Goal: Information Seeking & Learning: Understand process/instructions

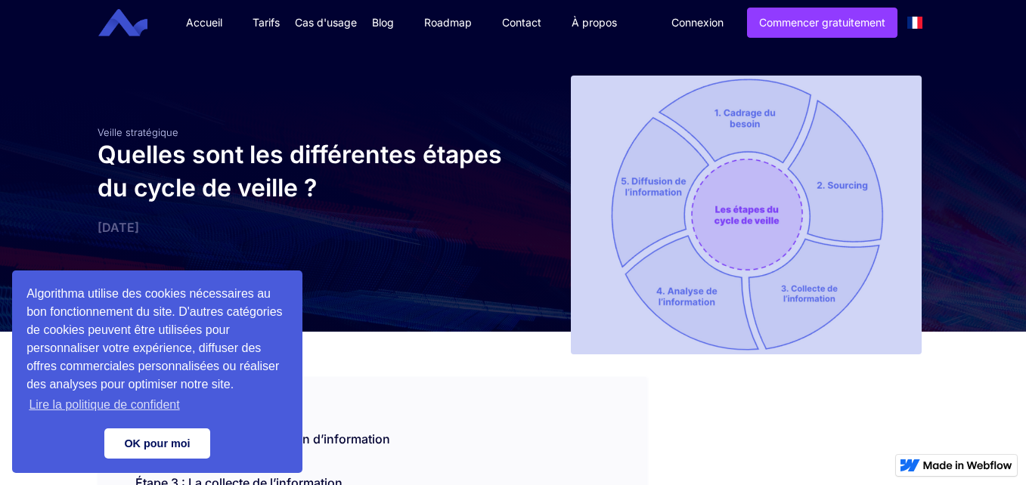
scroll to position [573, 0]
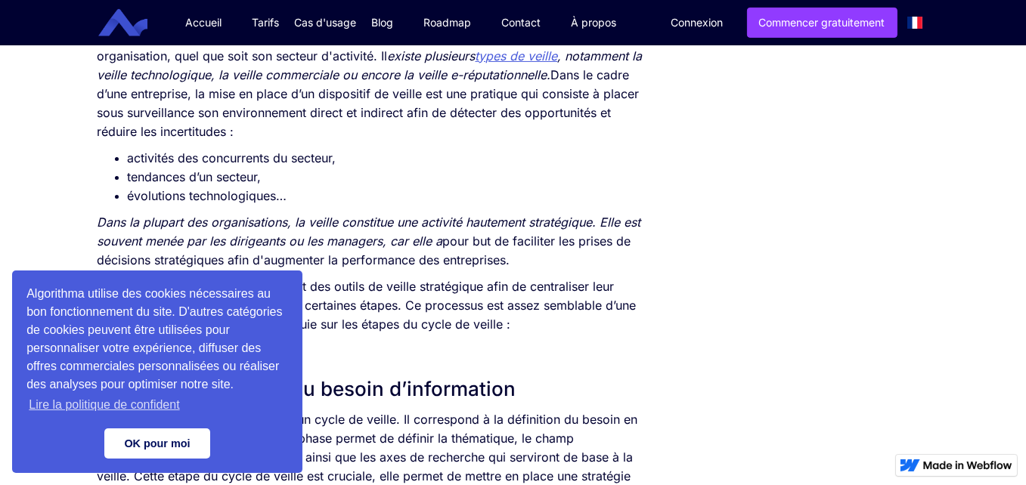
click at [171, 450] on link "OK pour moi" at bounding box center [157, 444] width 106 height 30
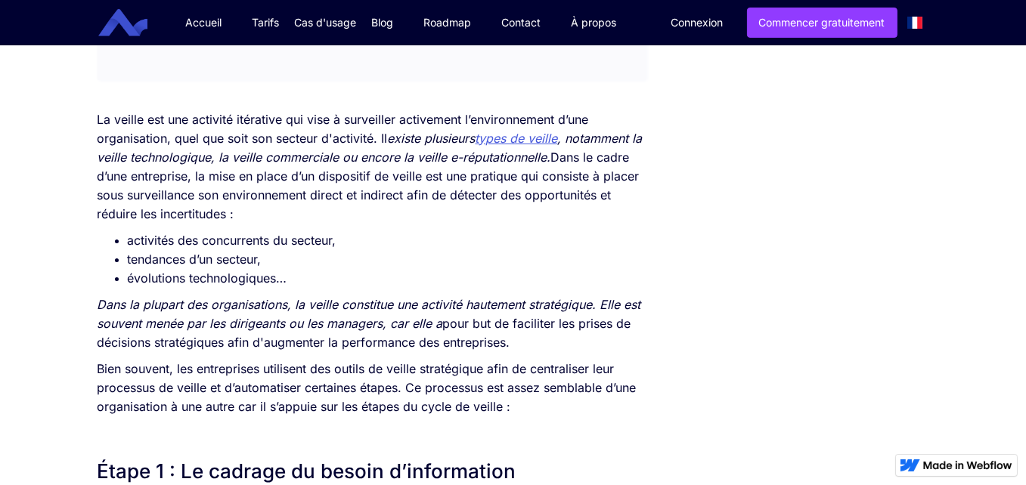
scroll to position [521, 0]
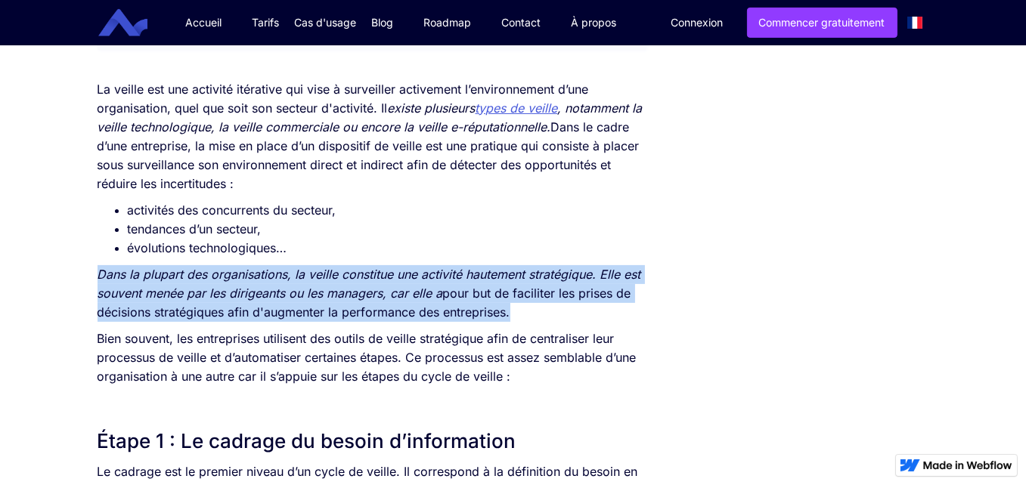
drag, startPoint x: 101, startPoint y: 274, endPoint x: 512, endPoint y: 308, distance: 411.8
click at [512, 308] on p "Dans la plupart des organisations, la veille constitue une activité hautement s…" at bounding box center [373, 293] width 550 height 57
copy p "Dans la plupart des organisations, la veille constitue une activité hautement s…"
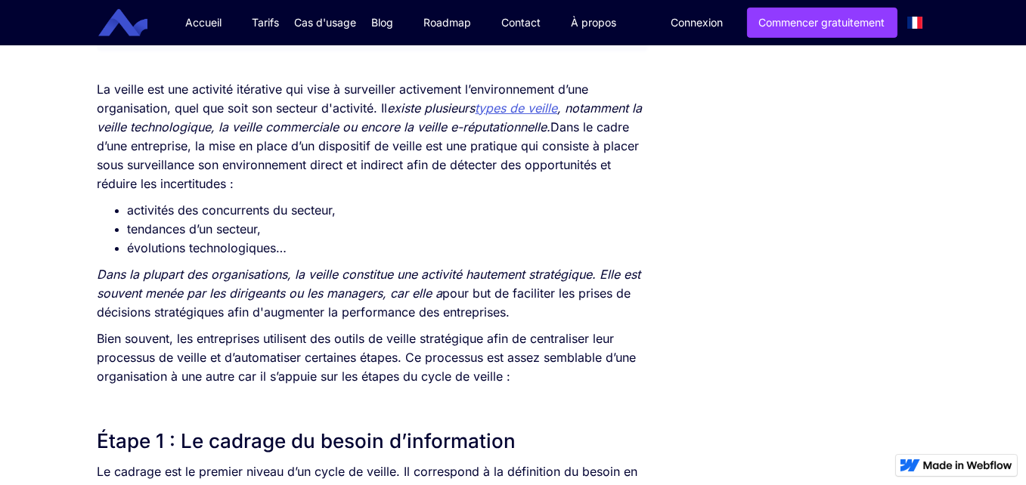
click at [330, 356] on p "Bien souvent, les entreprises utilisent des outils de veille stratégique afin d…" at bounding box center [373, 358] width 550 height 57
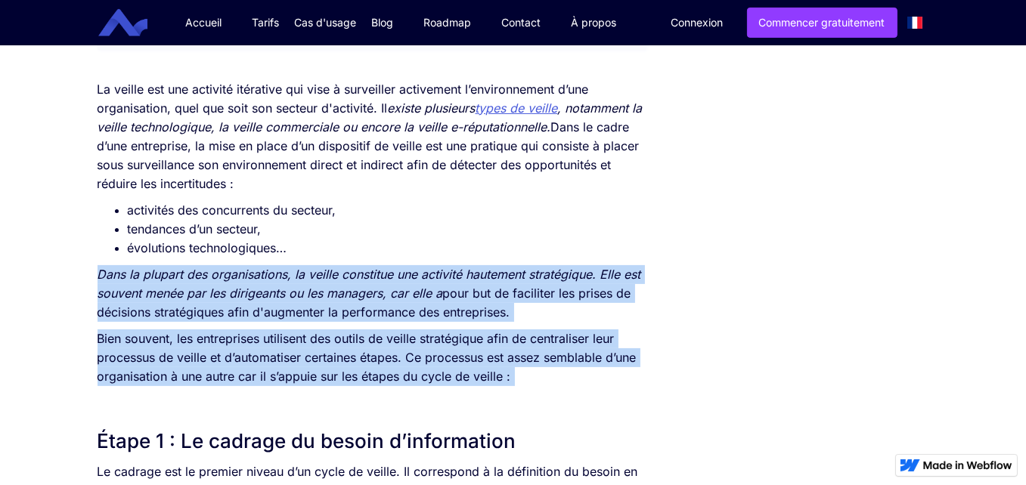
drag, startPoint x: 101, startPoint y: 271, endPoint x: 330, endPoint y: 399, distance: 262.6
copy div "Dans la plupart des organisations, la veille constitue une activité hautement s…"
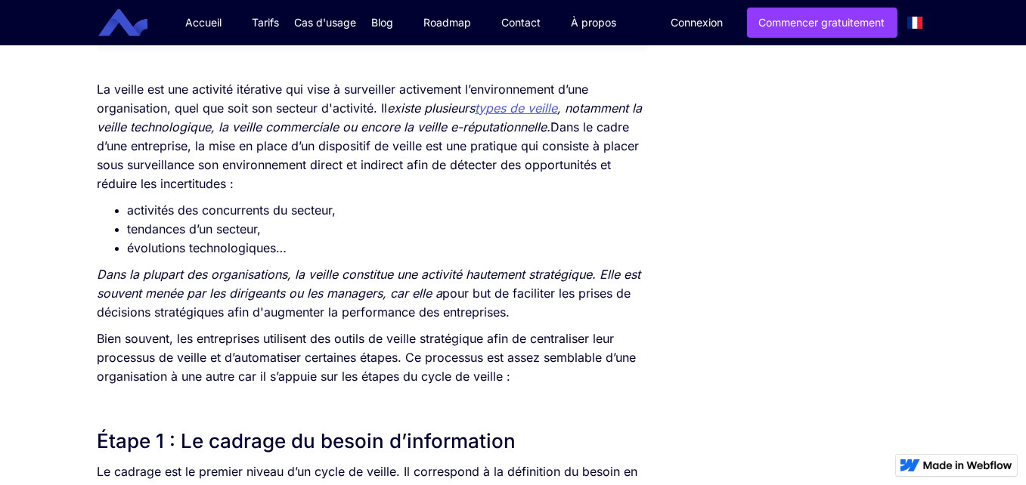
click at [491, 221] on li "tendances d’un secteur," at bounding box center [387, 229] width 519 height 19
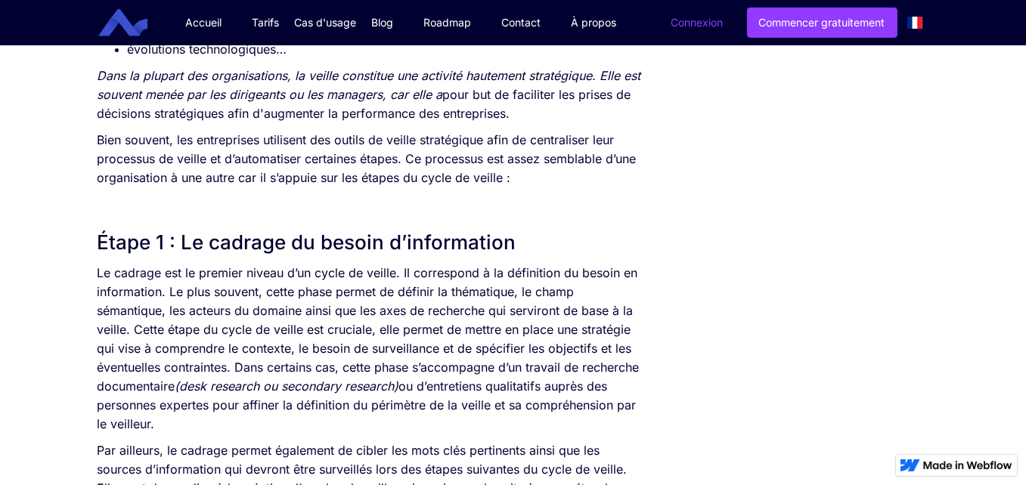
scroll to position [642, 0]
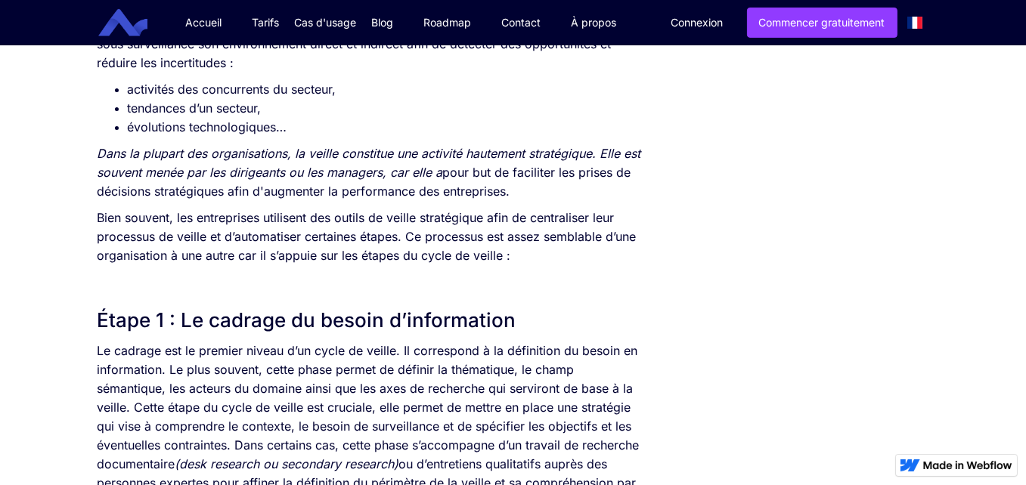
click at [169, 276] on p "‍" at bounding box center [373, 282] width 550 height 19
drag, startPoint x: 101, startPoint y: 316, endPoint x: 550, endPoint y: 324, distance: 449.8
click at [550, 324] on h2 "Étape 1 : Le cadrage du besoin d’information" at bounding box center [373, 320] width 550 height 27
copy h2 "Étape 1 : Le cadrage du besoin d’information"
click at [459, 273] on p "‍" at bounding box center [373, 282] width 550 height 19
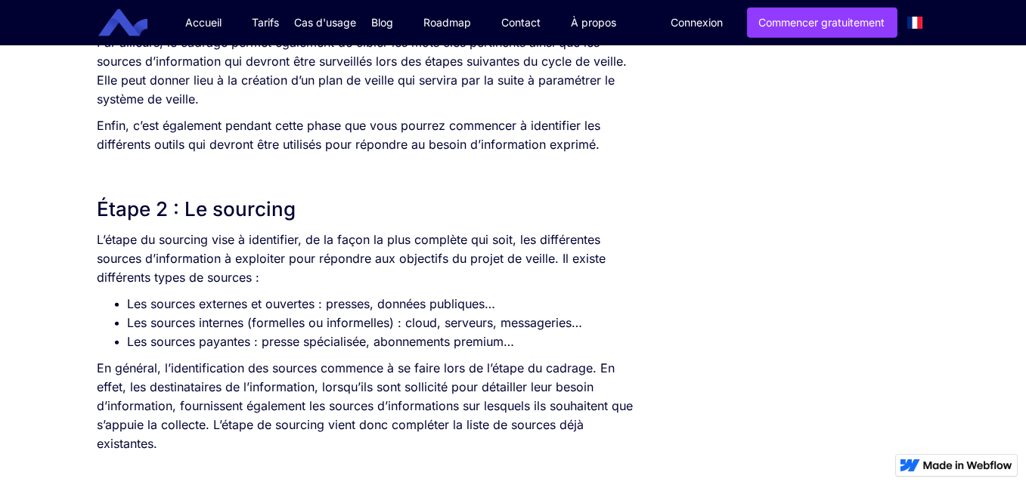
scroll to position [1156, 0]
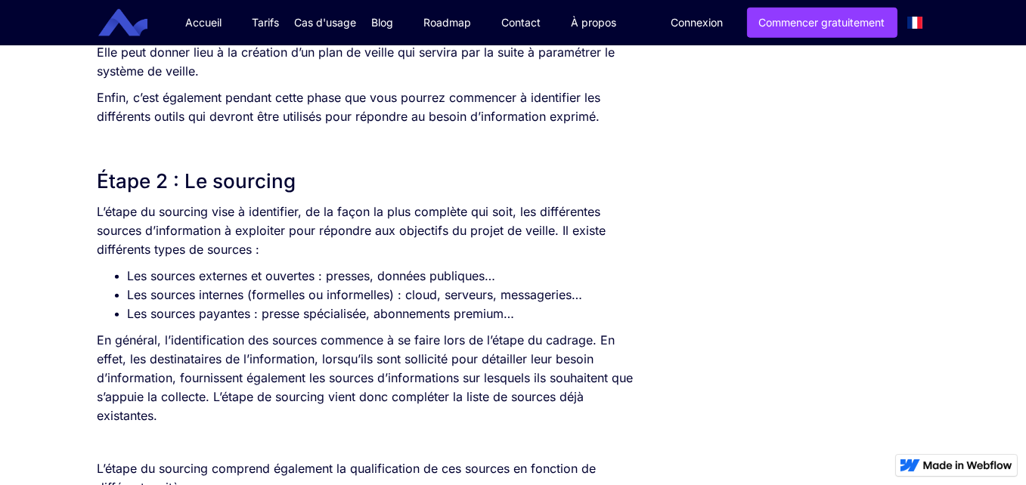
click at [140, 174] on h2 "Étape 2 : Le sourcing" at bounding box center [373, 181] width 550 height 27
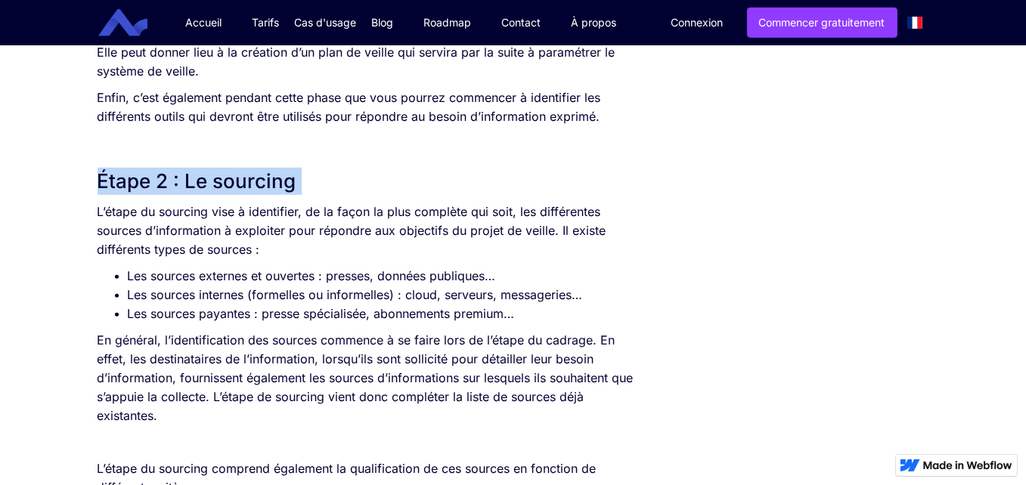
click at [140, 174] on h2 "Étape 2 : Le sourcing" at bounding box center [373, 181] width 550 height 27
copy h2 "Étape 2 : Le sourcing"
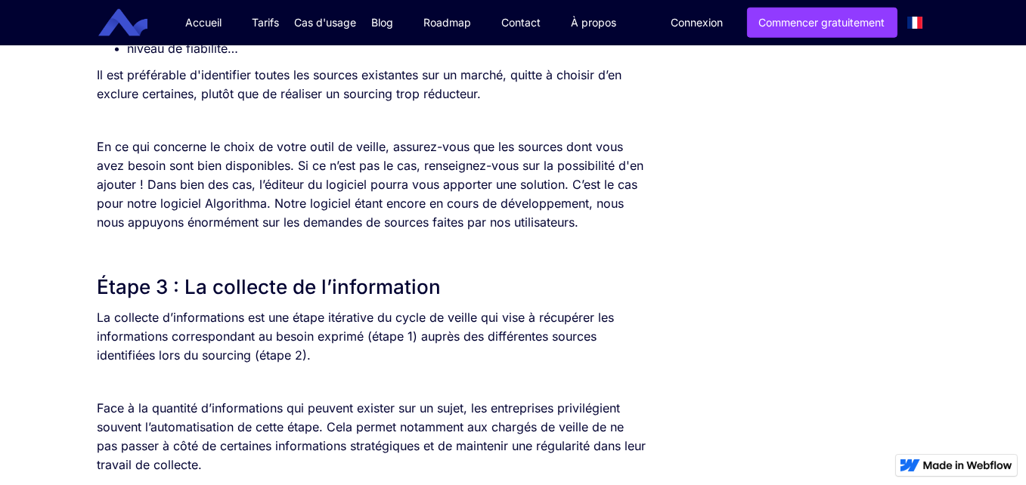
scroll to position [1700, 0]
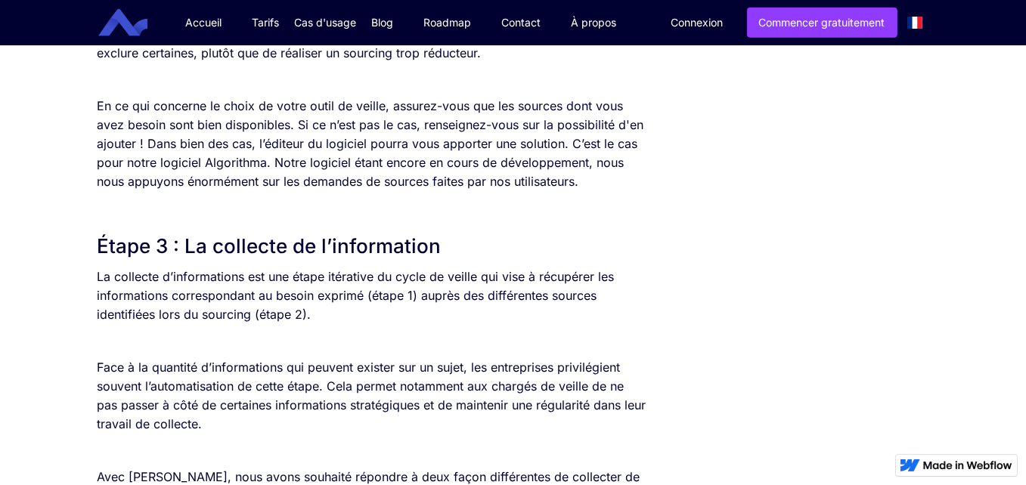
click at [294, 239] on h2 "Étape 3 : La collecte de l’information" at bounding box center [373, 246] width 550 height 27
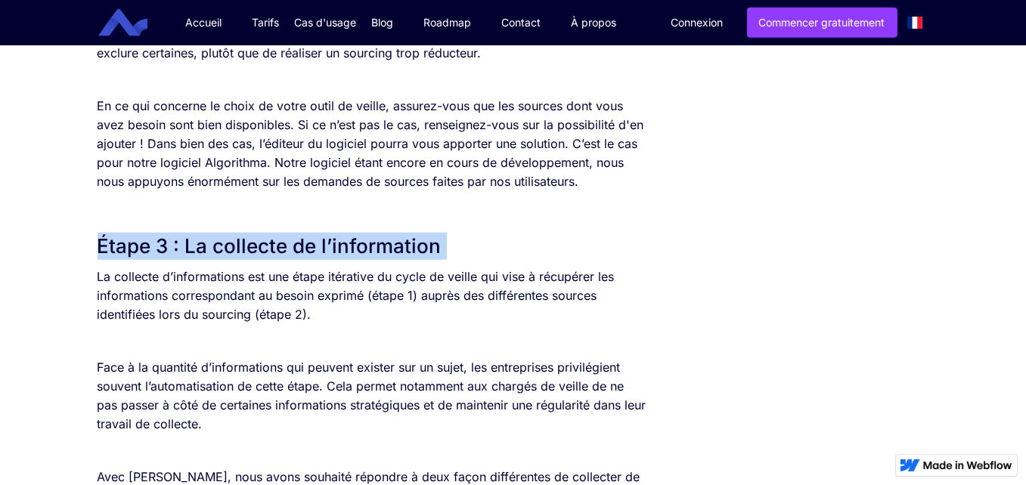
click at [294, 239] on h2 "Étape 3 : La collecte de l’information" at bounding box center [373, 246] width 550 height 27
copy h2 "Étape 3 : La collecte de l’information"
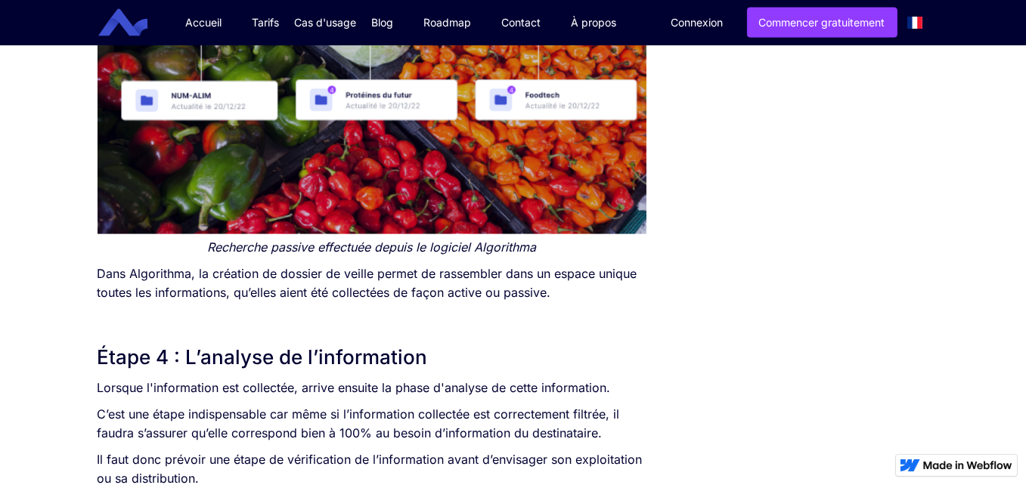
scroll to position [2909, 0]
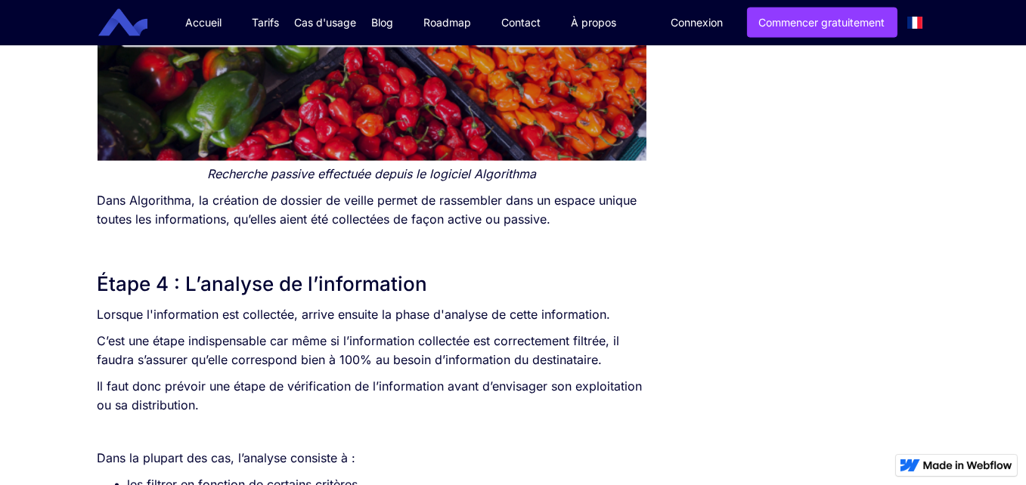
click at [317, 288] on h2 "Étape 4 : L’analyse de l’information" at bounding box center [373, 284] width 550 height 27
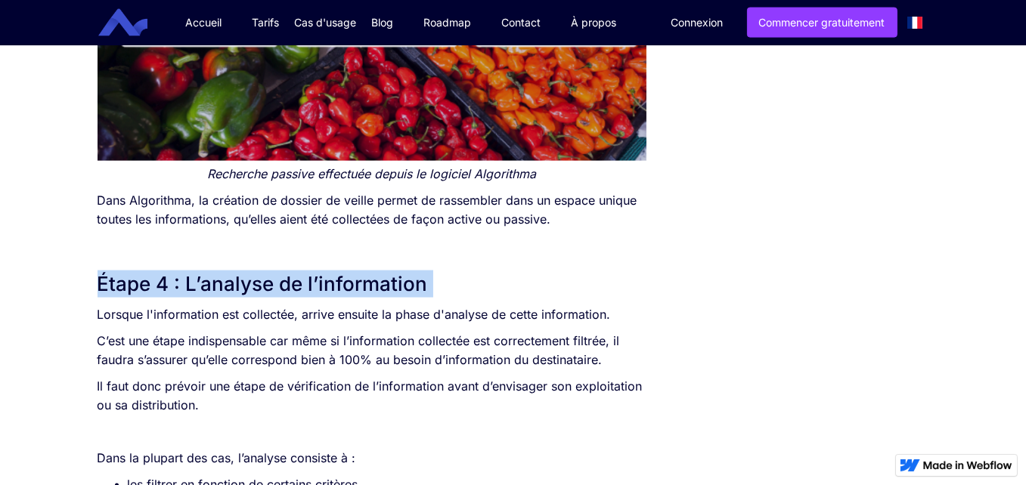
click at [317, 288] on h2 "Étape 4 : L’analyse de l’information" at bounding box center [373, 284] width 550 height 27
copy h2 "Étape 4 : L’analyse de l’information"
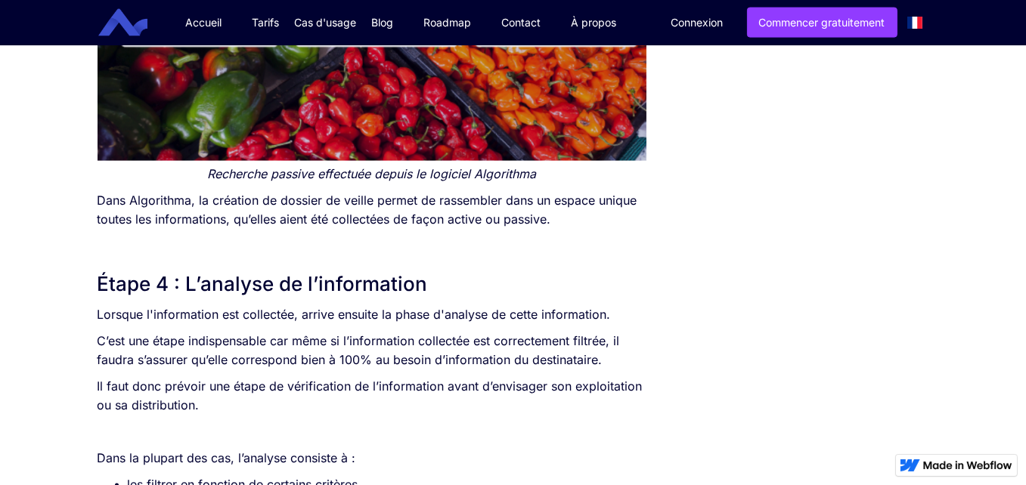
click at [342, 238] on p "‍" at bounding box center [373, 246] width 550 height 19
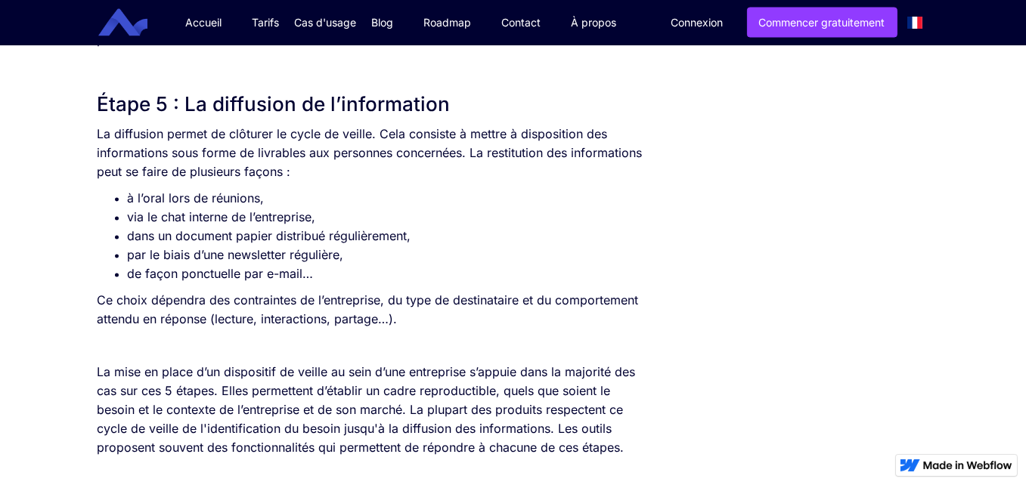
scroll to position [3514, 0]
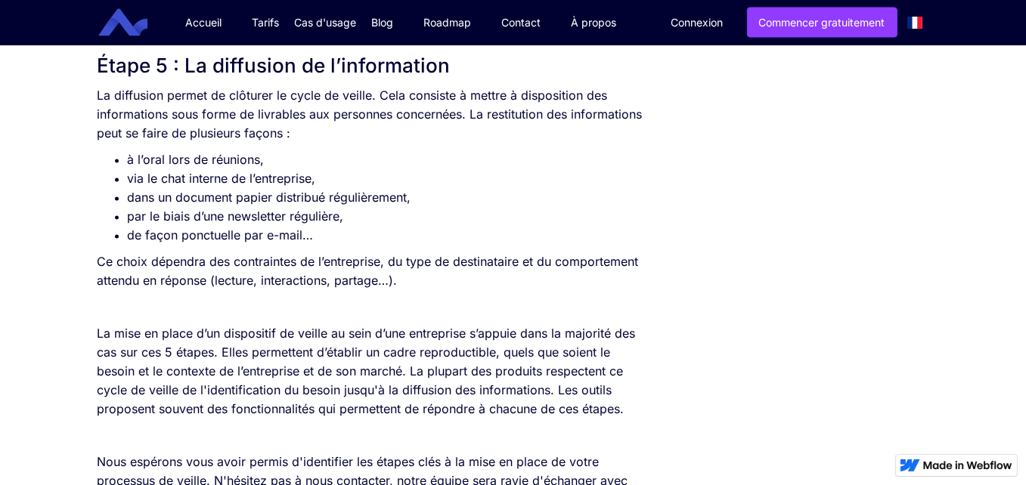
click at [314, 59] on h2 "Étape 5 : La diffusion de l’information" at bounding box center [373, 65] width 550 height 27
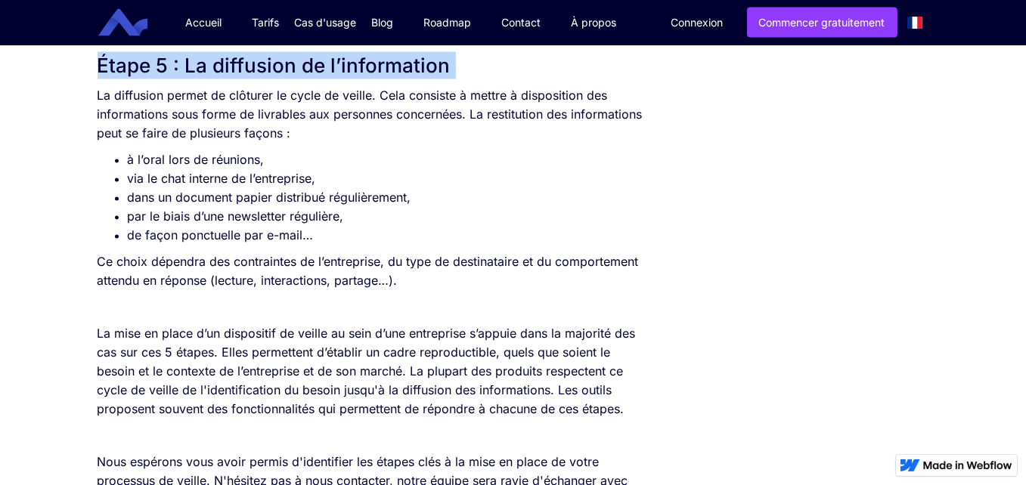
click at [314, 59] on h2 "Étape 5 : La diffusion de l’information" at bounding box center [373, 65] width 550 height 27
copy h2 "Étape 5 : La diffusion de l’information"
